Goal: Navigation & Orientation: Find specific page/section

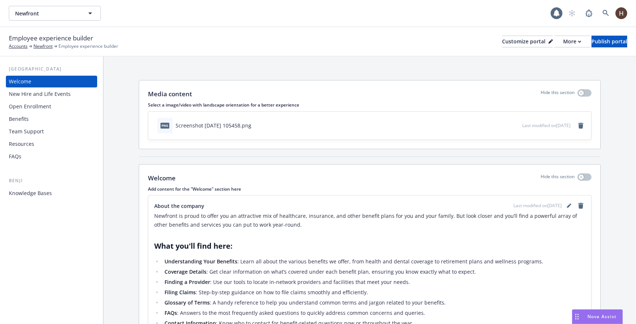
click at [42, 141] on div "Resources" at bounding box center [51, 144] width 85 height 12
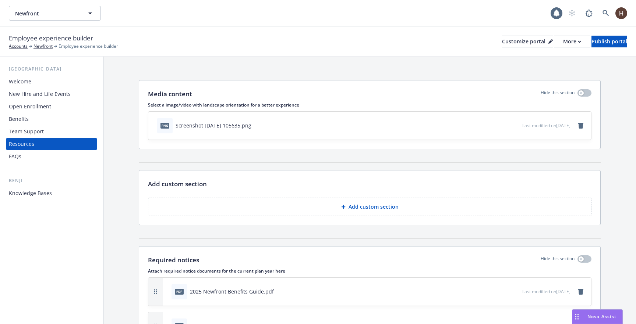
click at [395, 161] on div "Media content Hide this section Select a image/video with landscape orientation…" at bounding box center [370, 122] width 462 height 84
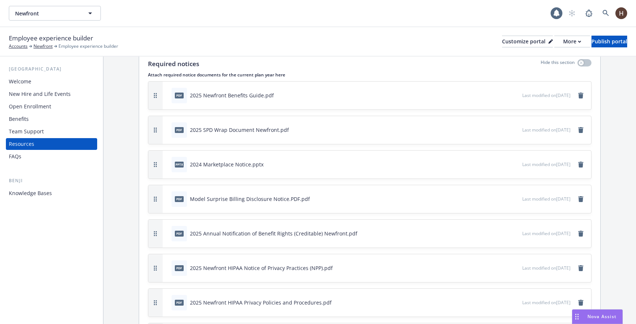
scroll to position [222, 0]
